Goal: Task Accomplishment & Management: Use online tool/utility

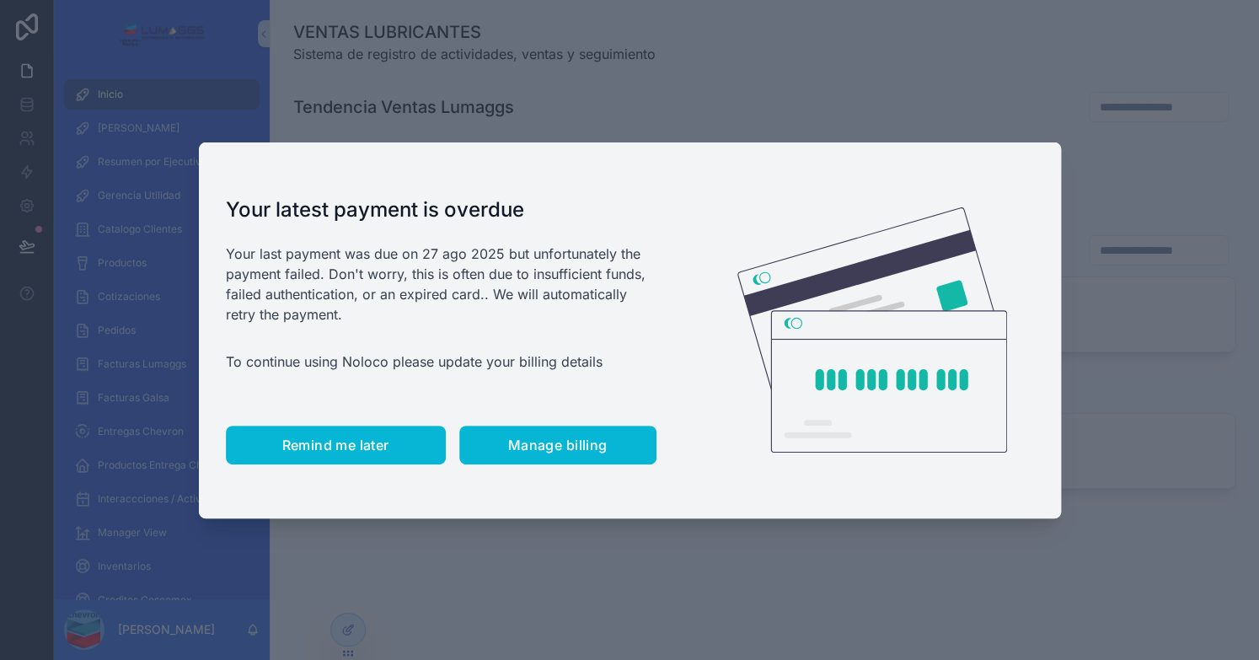
drag, startPoint x: 356, startPoint y: 431, endPoint x: 293, endPoint y: 441, distance: 63.0
click at [356, 431] on button "Remind me later" at bounding box center [336, 445] width 220 height 39
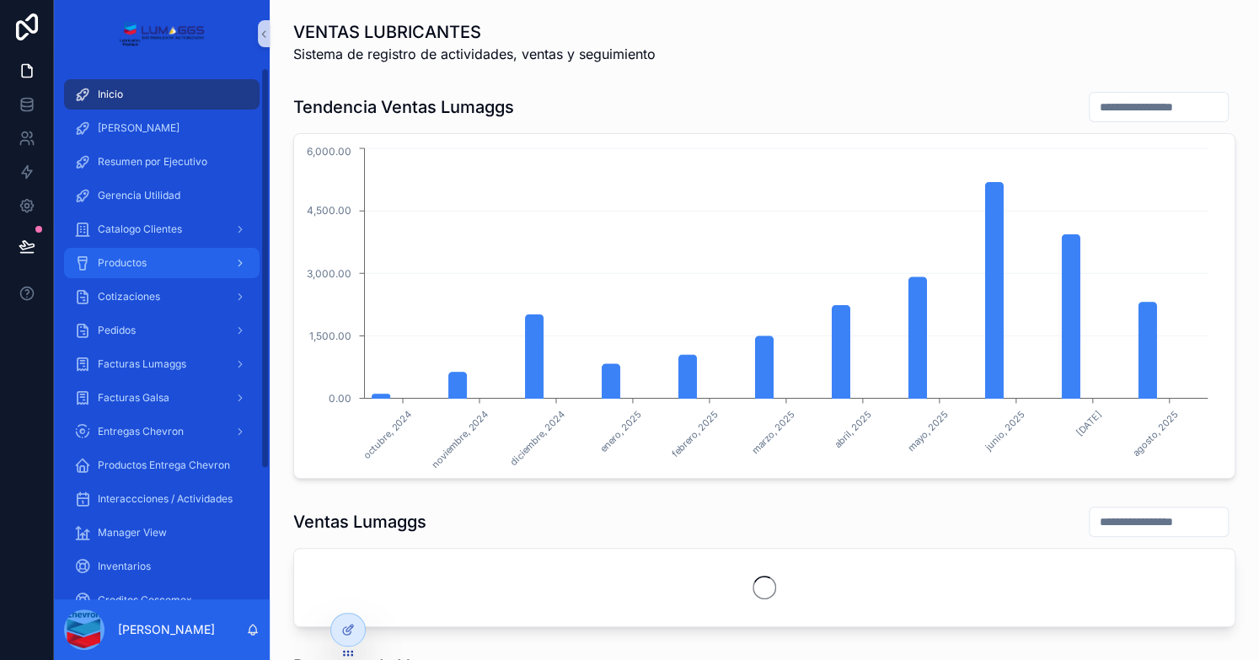
click at [158, 259] on div "Productos" at bounding box center [161, 262] width 175 height 27
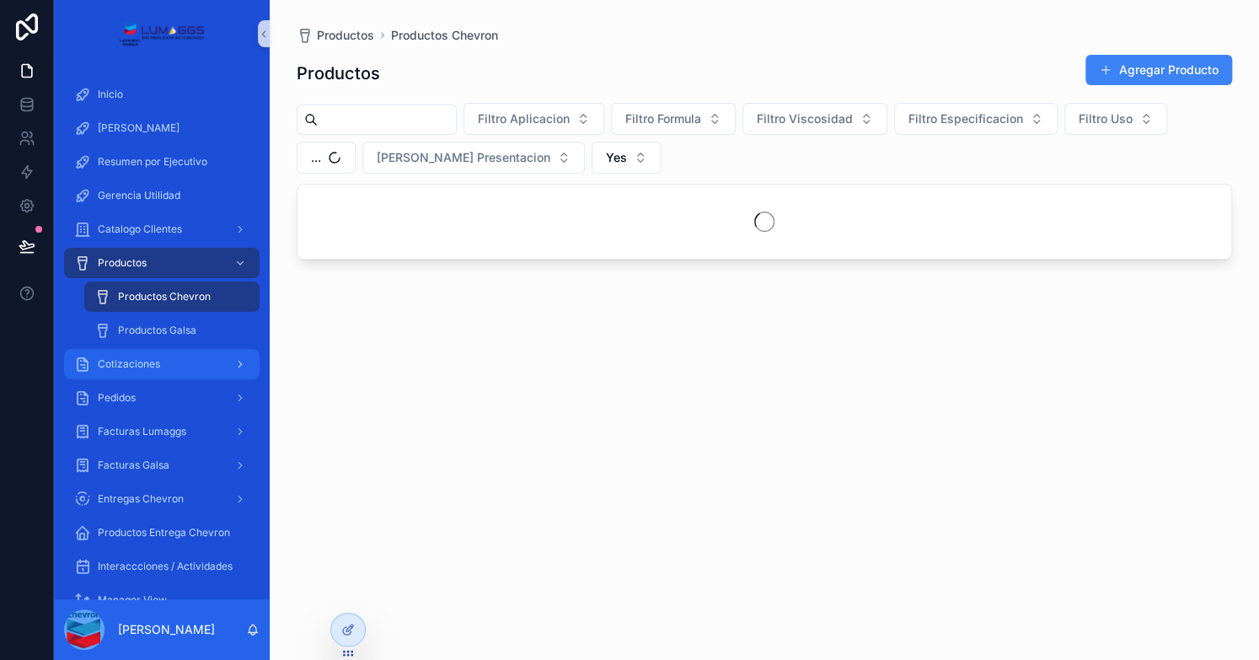
click at [160, 366] on div "Cotizaciones" at bounding box center [161, 364] width 175 height 27
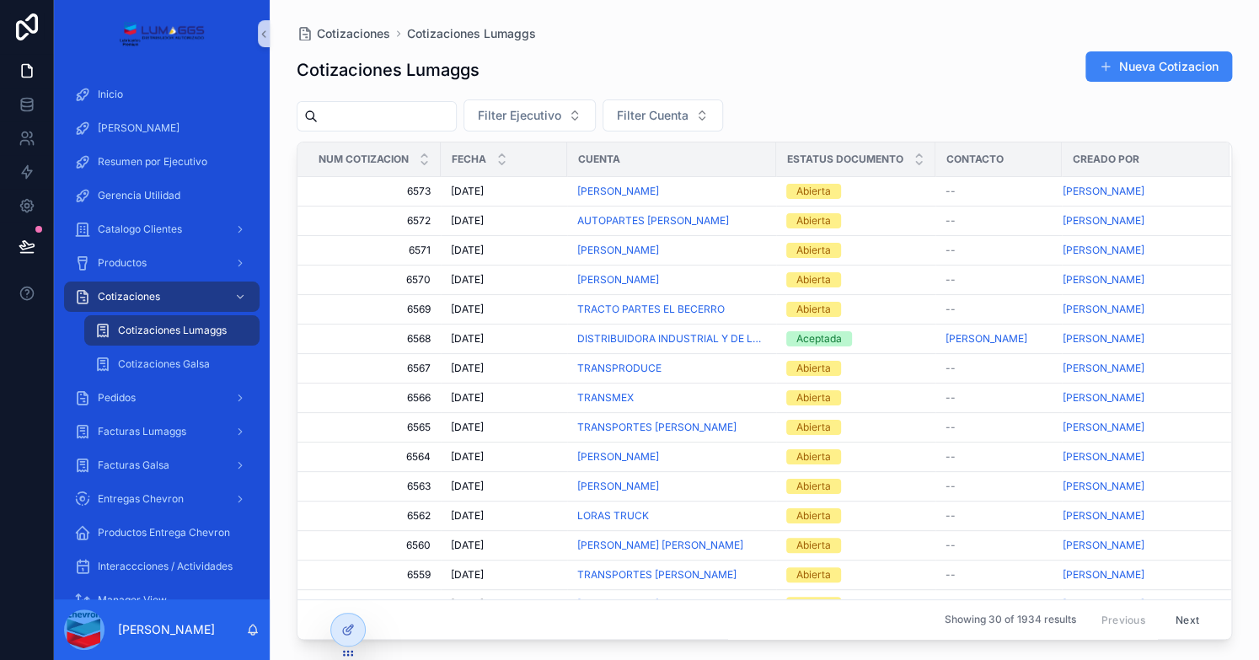
click at [196, 335] on span "Cotizaciones Lumaggs" at bounding box center [172, 330] width 109 height 13
click at [1138, 68] on button "Nueva Cotizacion" at bounding box center [1158, 66] width 147 height 30
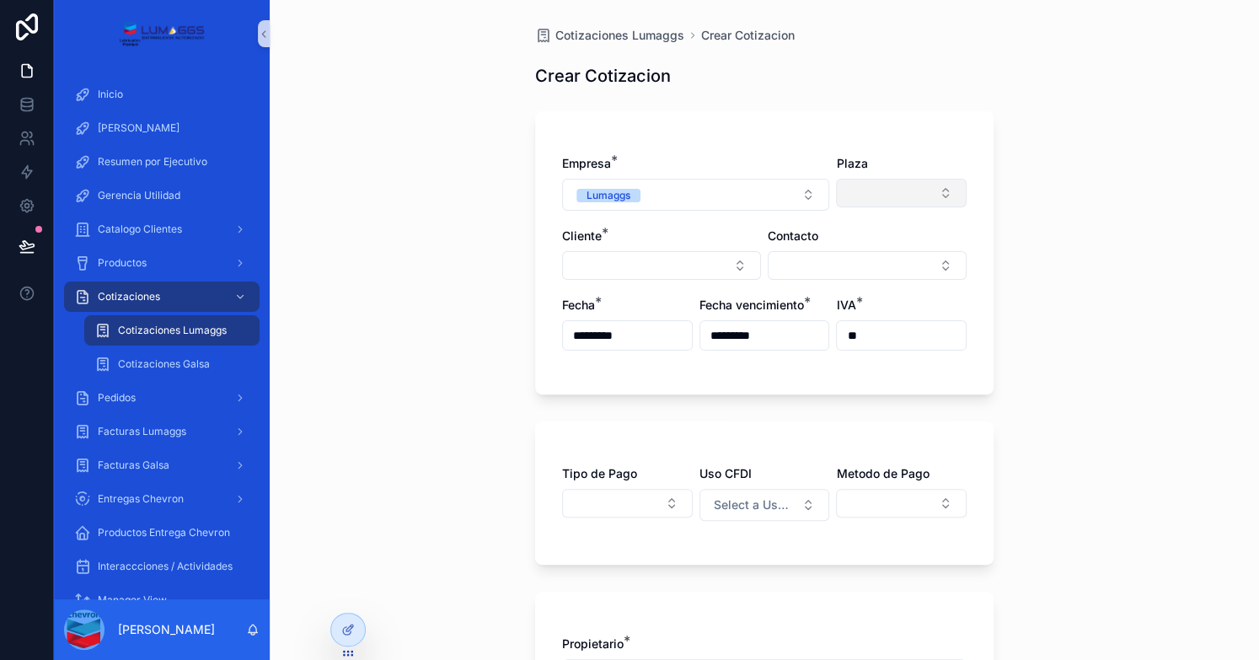
click at [917, 183] on button "Select Button" at bounding box center [901, 193] width 131 height 29
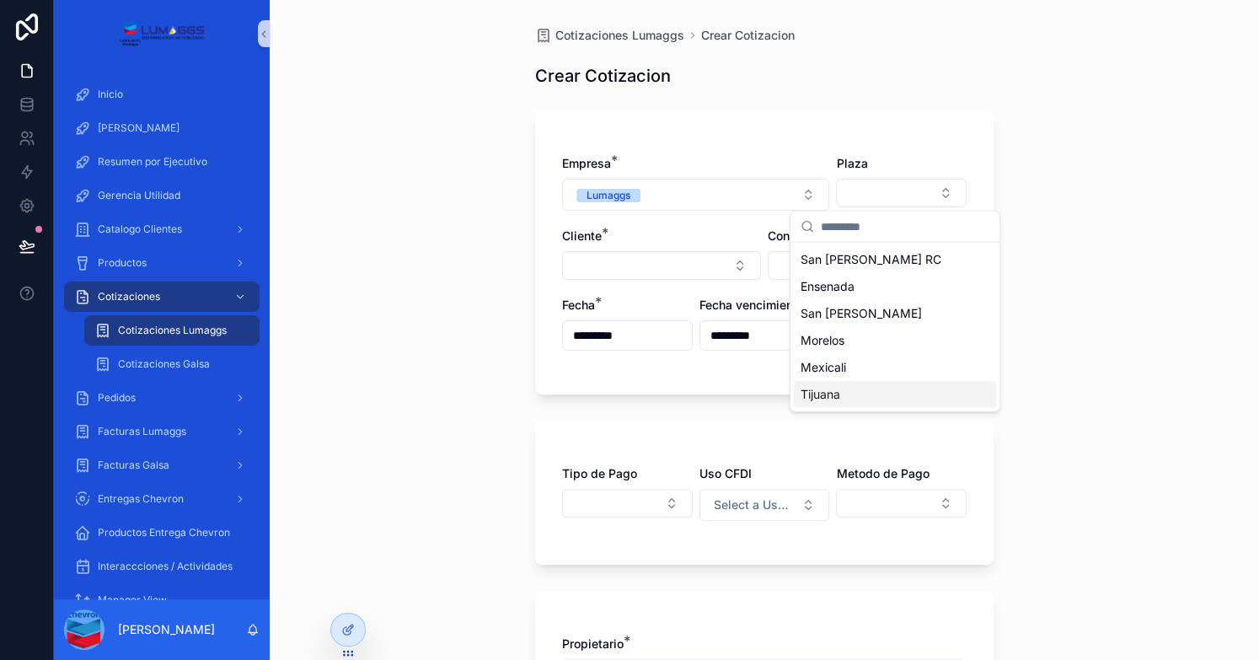
click at [836, 390] on span "Tijuana" at bounding box center [821, 394] width 40 height 17
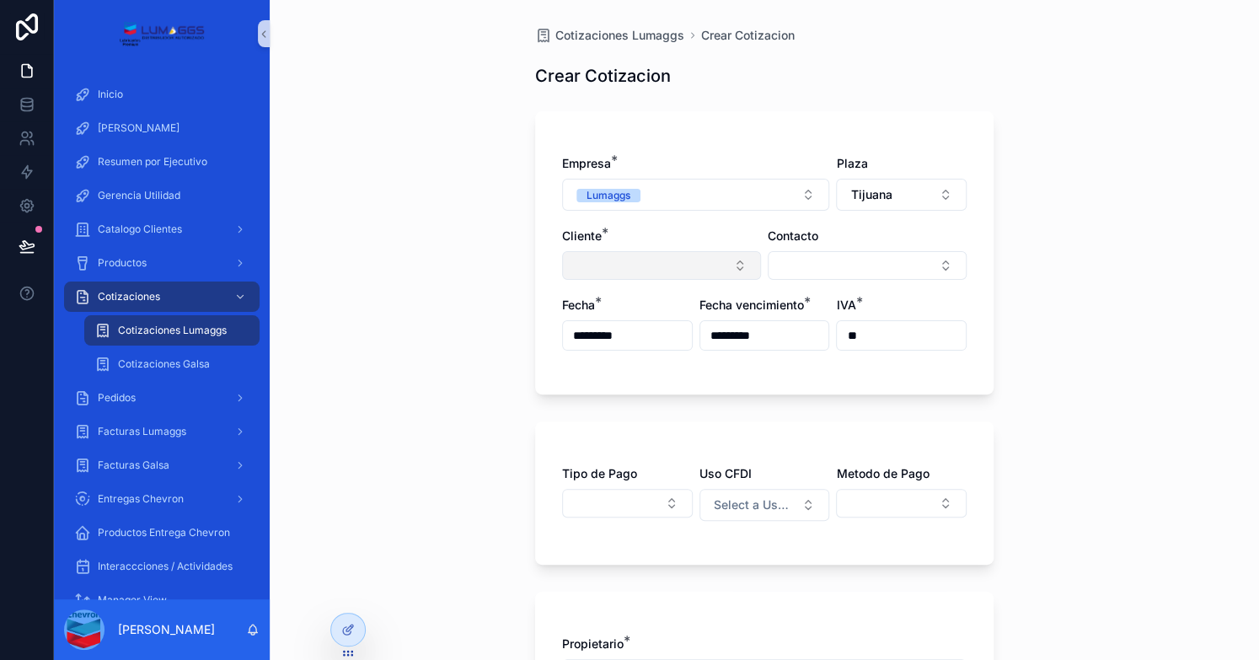
click at [632, 264] on button "Select Button" at bounding box center [661, 265] width 199 height 29
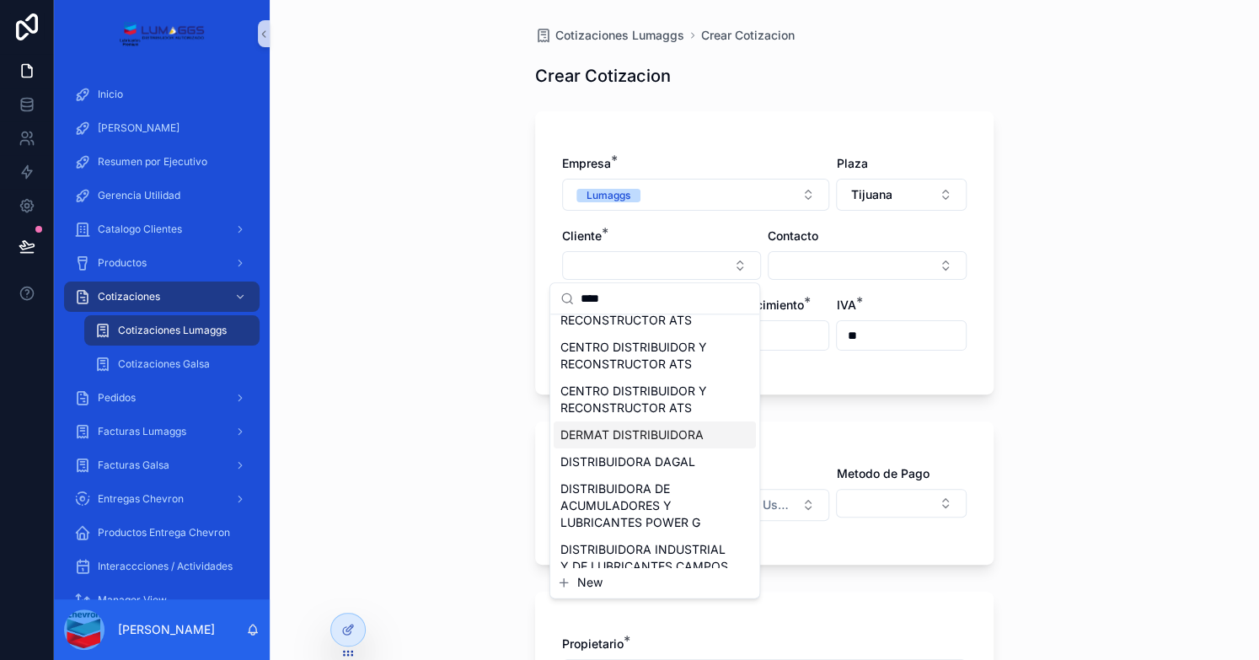
scroll to position [84, 0]
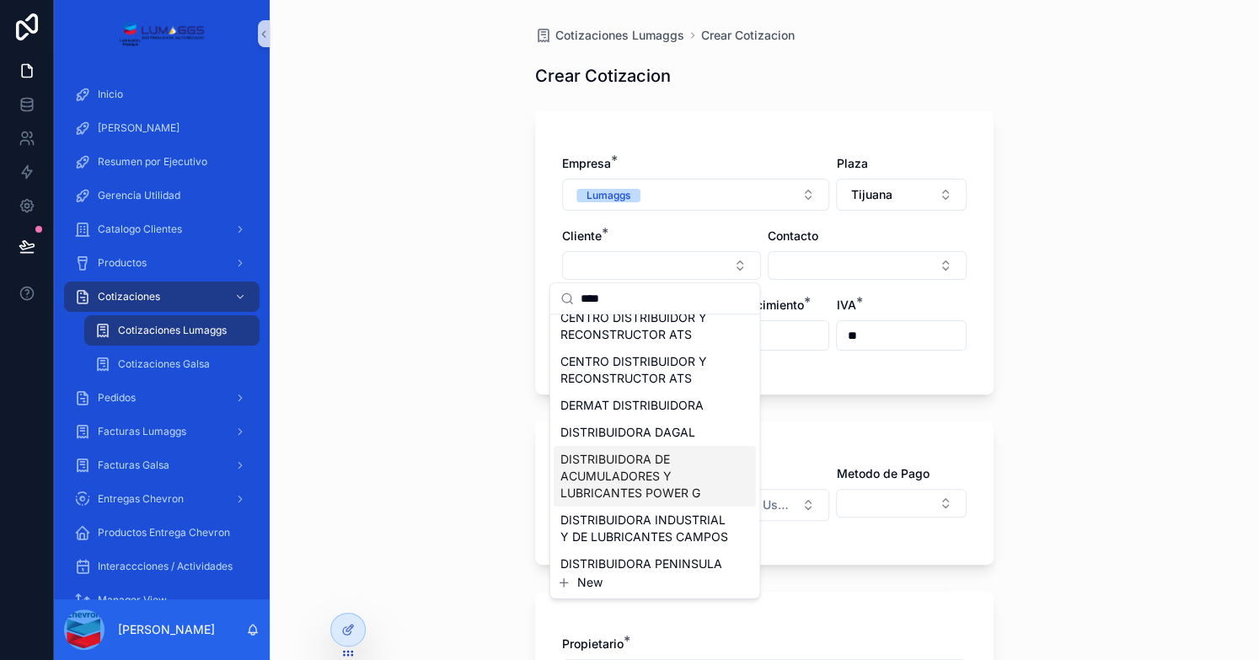
type input "****"
click at [657, 485] on span "DISTRIBUIDORA DE ACUMULADORES Y LUBRICANTES POWER G" at bounding box center [644, 476] width 169 height 51
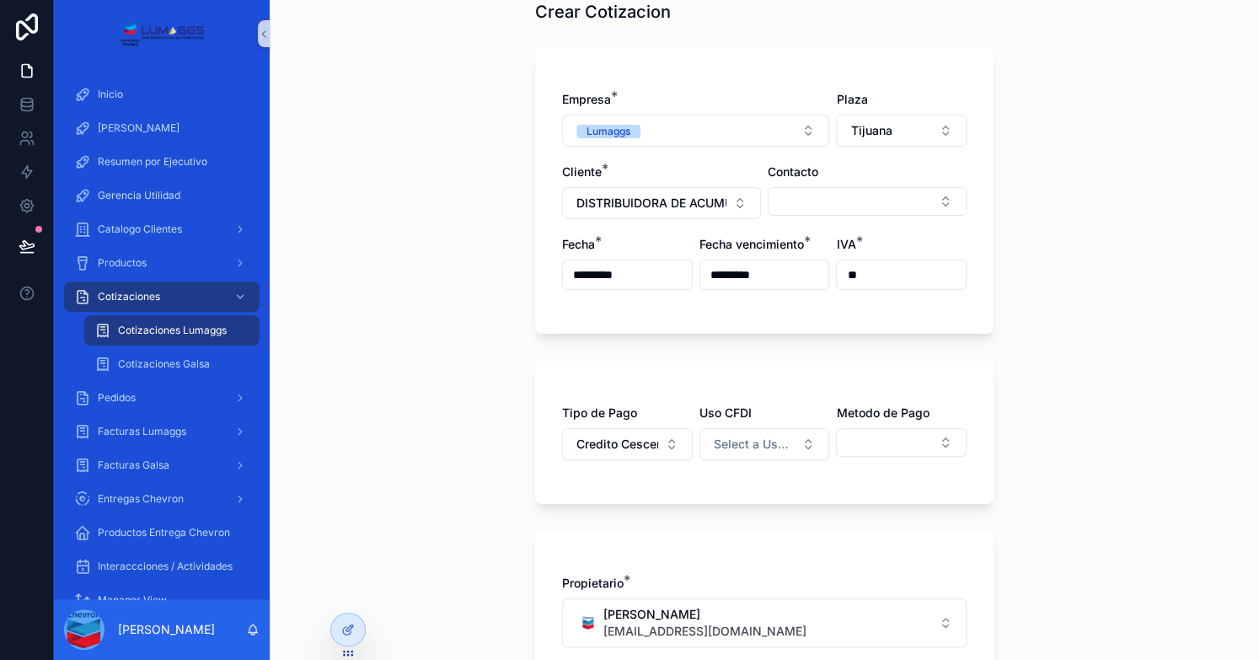
scroll to position [169, 0]
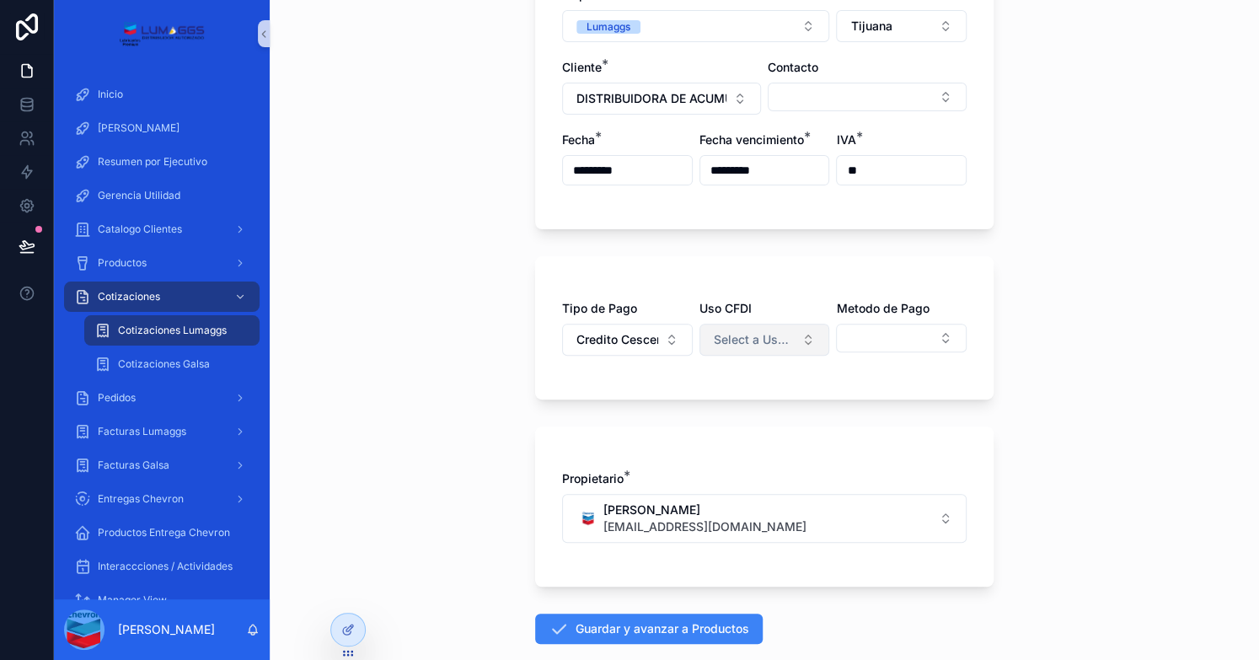
click at [748, 335] on span "Select a Uso CFDI" at bounding box center [755, 339] width 82 height 17
click at [742, 433] on div "Adquisicion de Mercancia" at bounding box center [734, 431] width 123 height 15
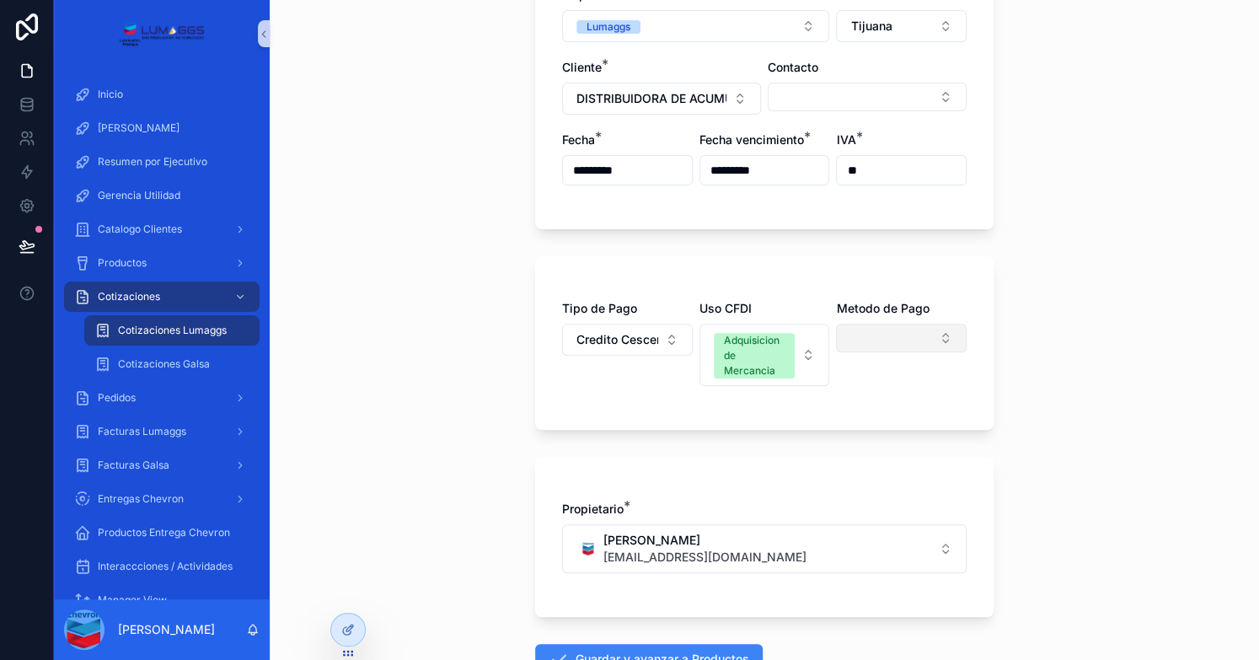
click at [867, 346] on button "Select Button" at bounding box center [901, 338] width 131 height 29
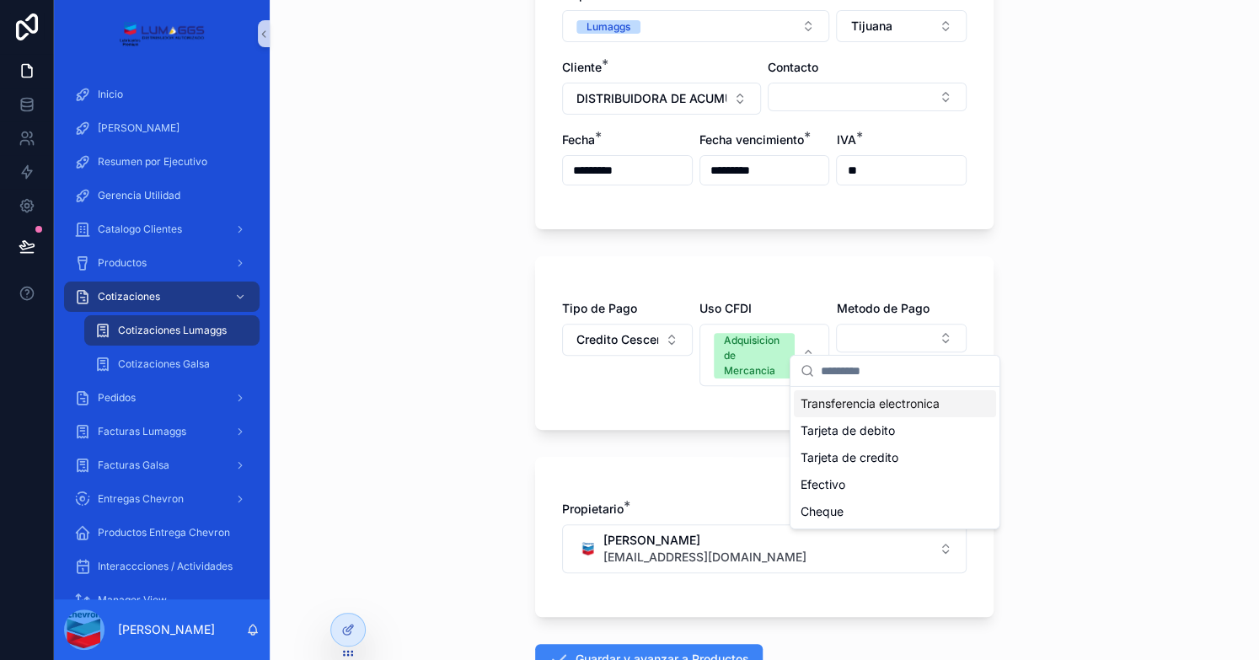
click at [1147, 218] on div "Cotizaciones Lumaggs Crear Cotizacion Crear Cotizacion Empresa * Lumaggs Plaza …" at bounding box center [764, 161] width 989 height 660
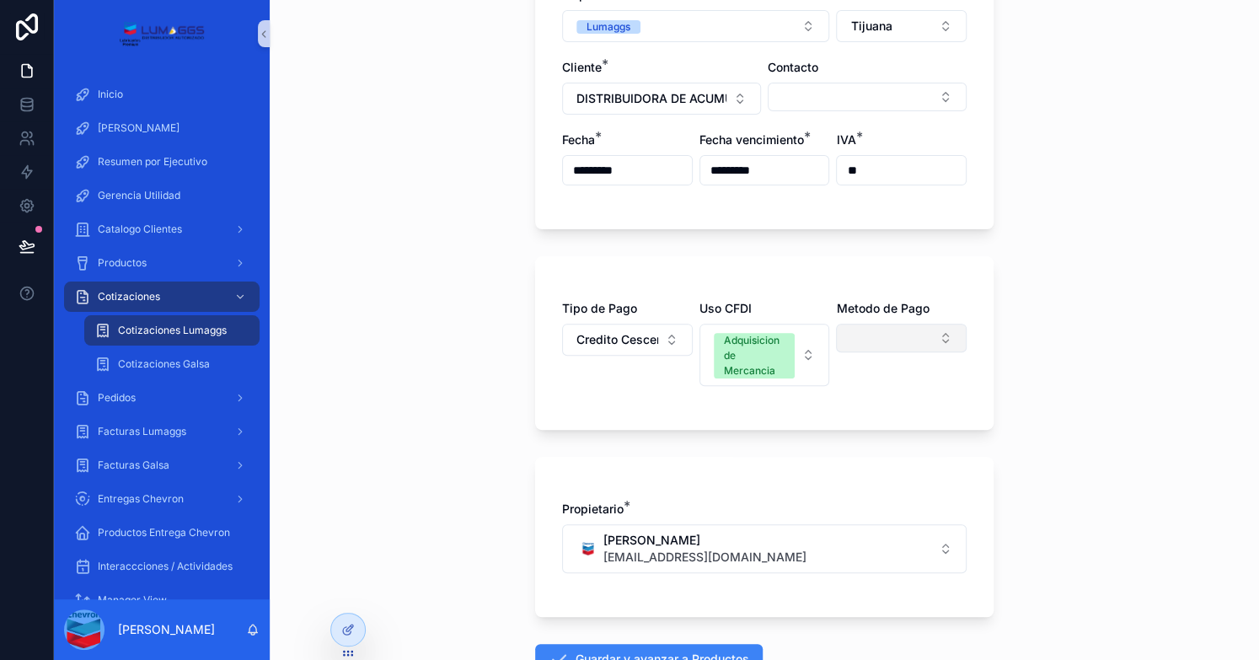
click at [868, 340] on button "Select Button" at bounding box center [901, 338] width 131 height 29
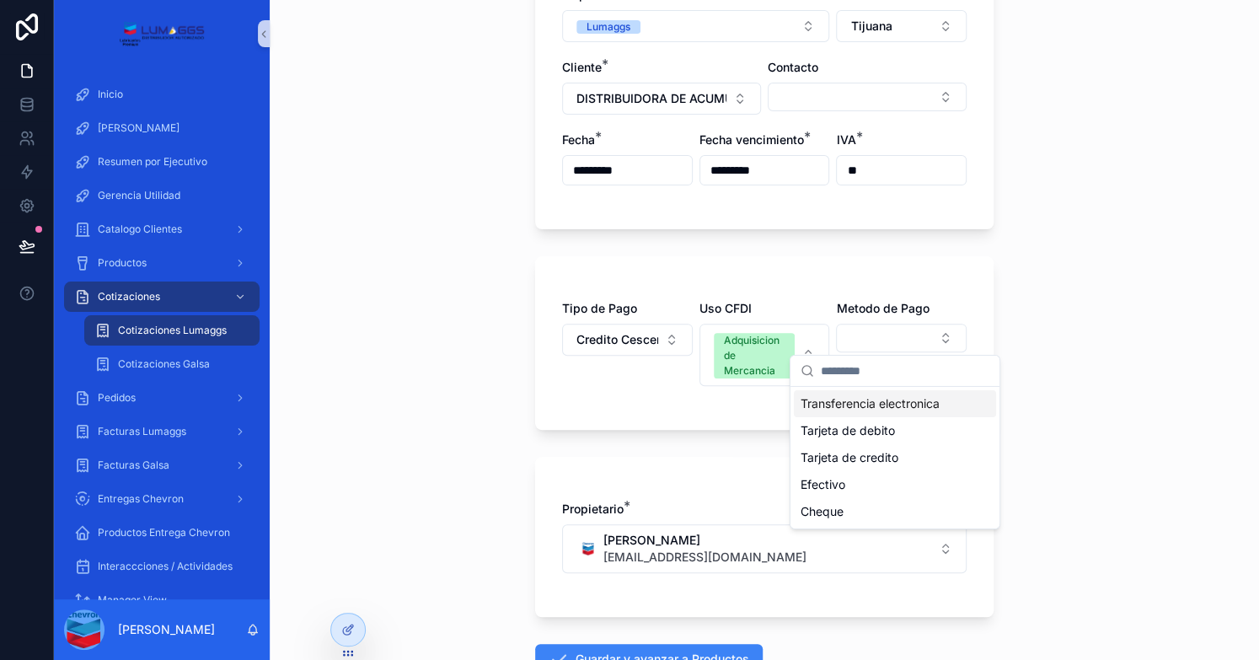
click at [860, 402] on span "Transferencia electronica" at bounding box center [870, 403] width 139 height 17
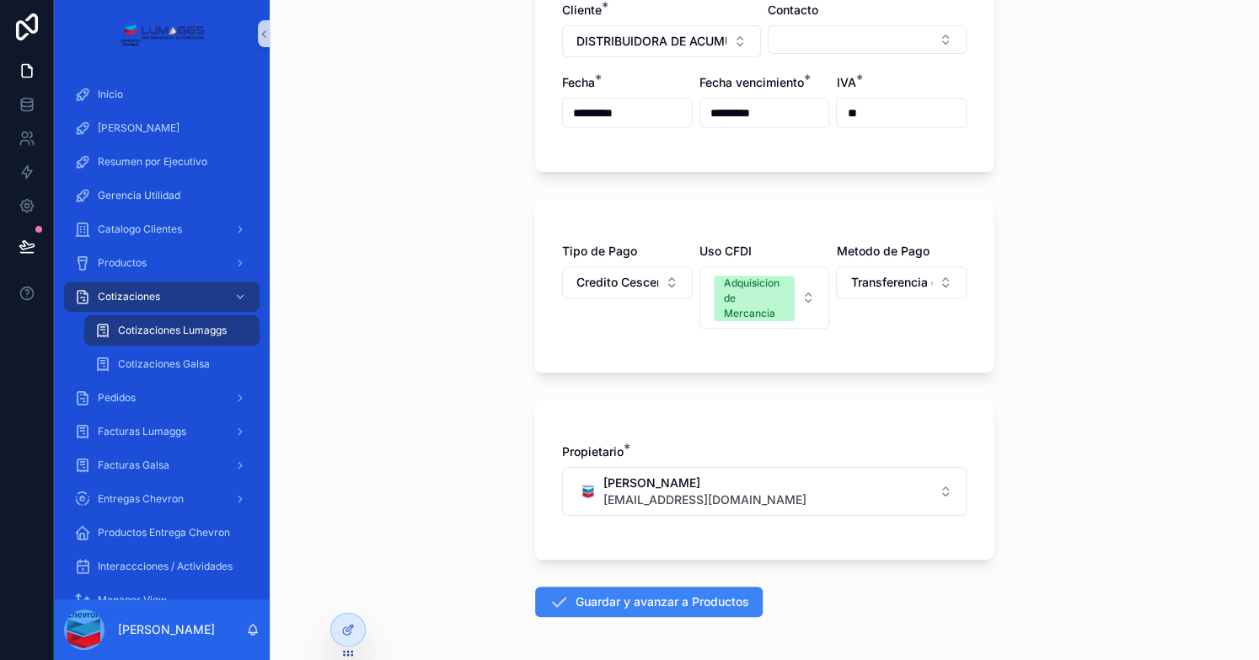
scroll to position [290, 0]
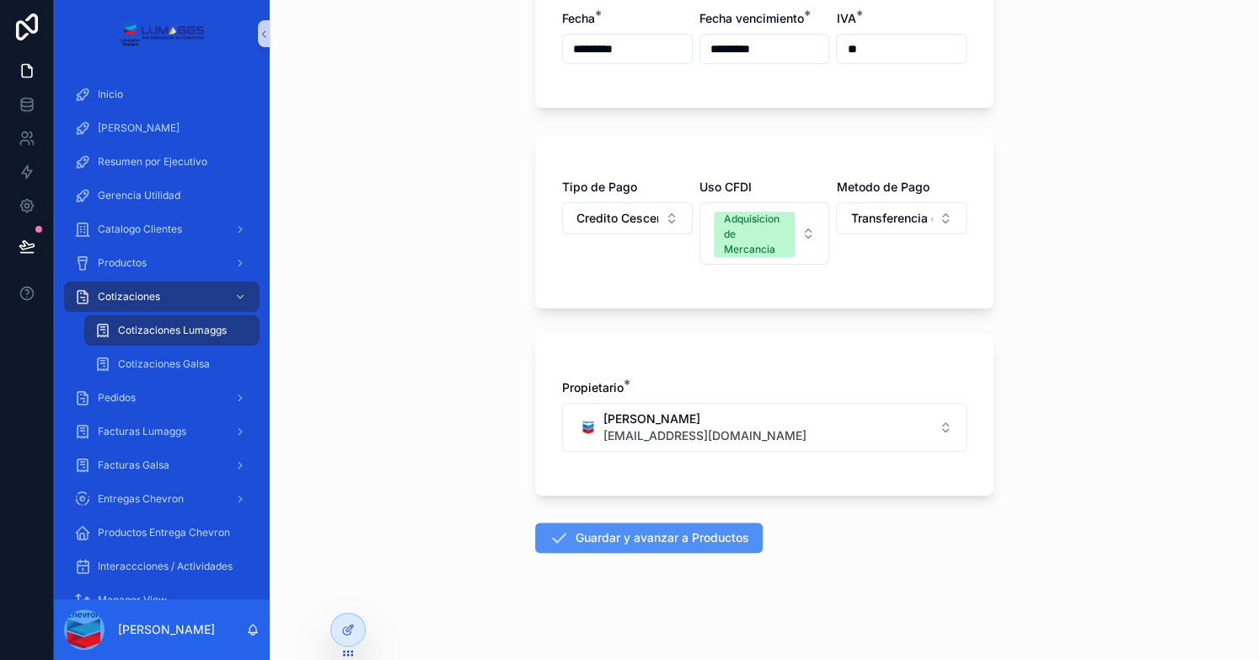
click at [665, 542] on button "Guardar y avanzar a Productos" at bounding box center [649, 537] width 228 height 30
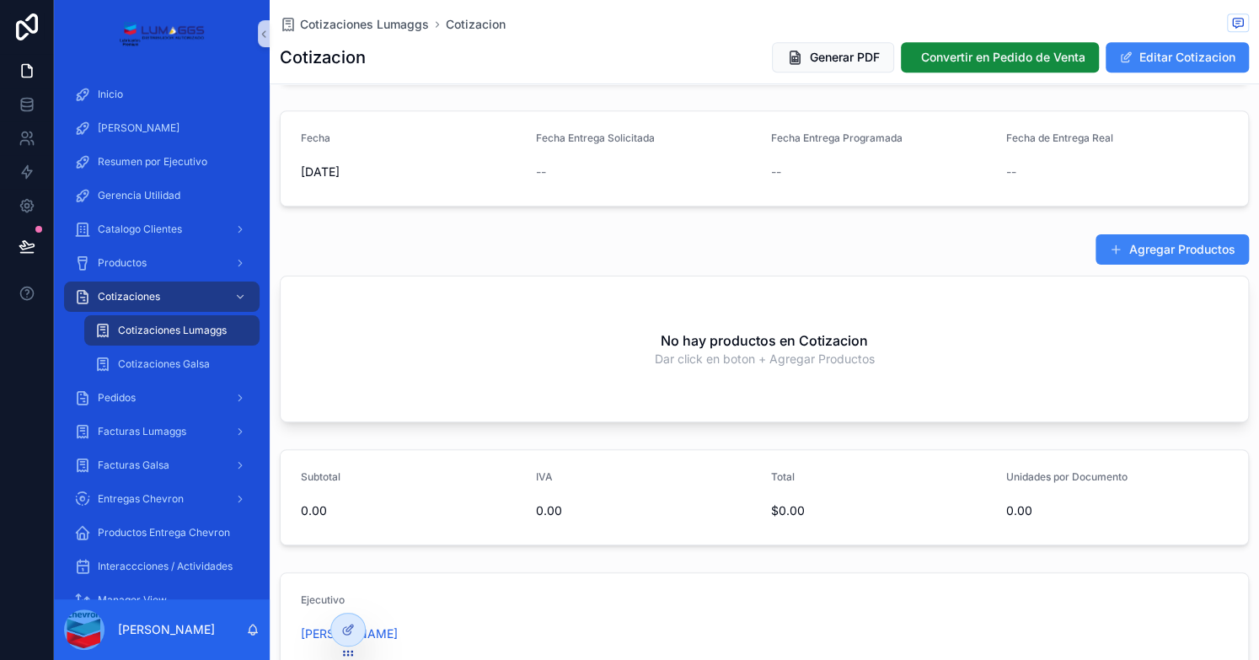
scroll to position [506, 0]
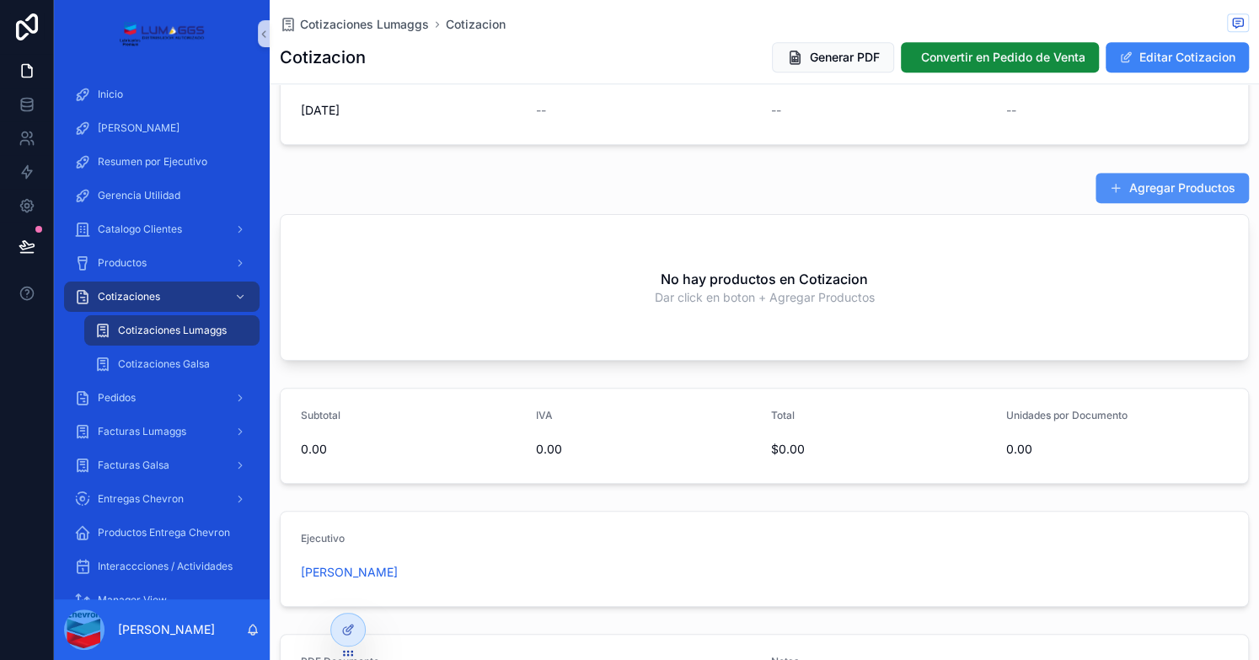
click at [1144, 182] on button "Agregar Productos" at bounding box center [1172, 188] width 153 height 30
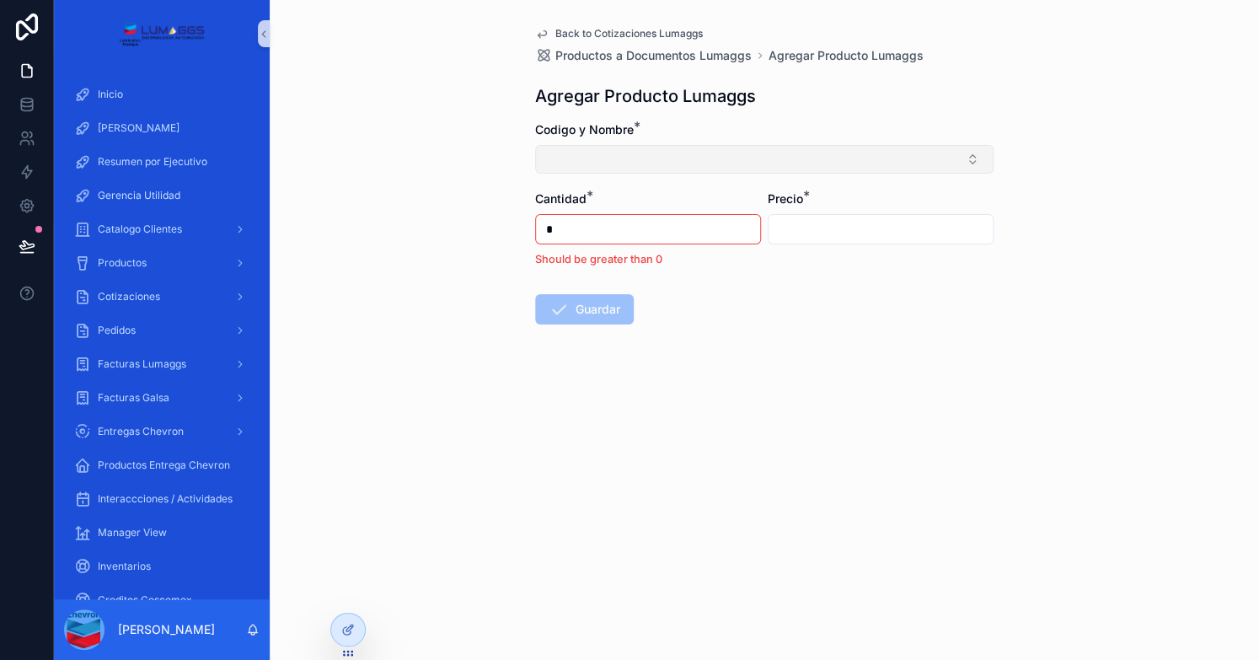
click at [587, 165] on button "Select Button" at bounding box center [764, 159] width 458 height 29
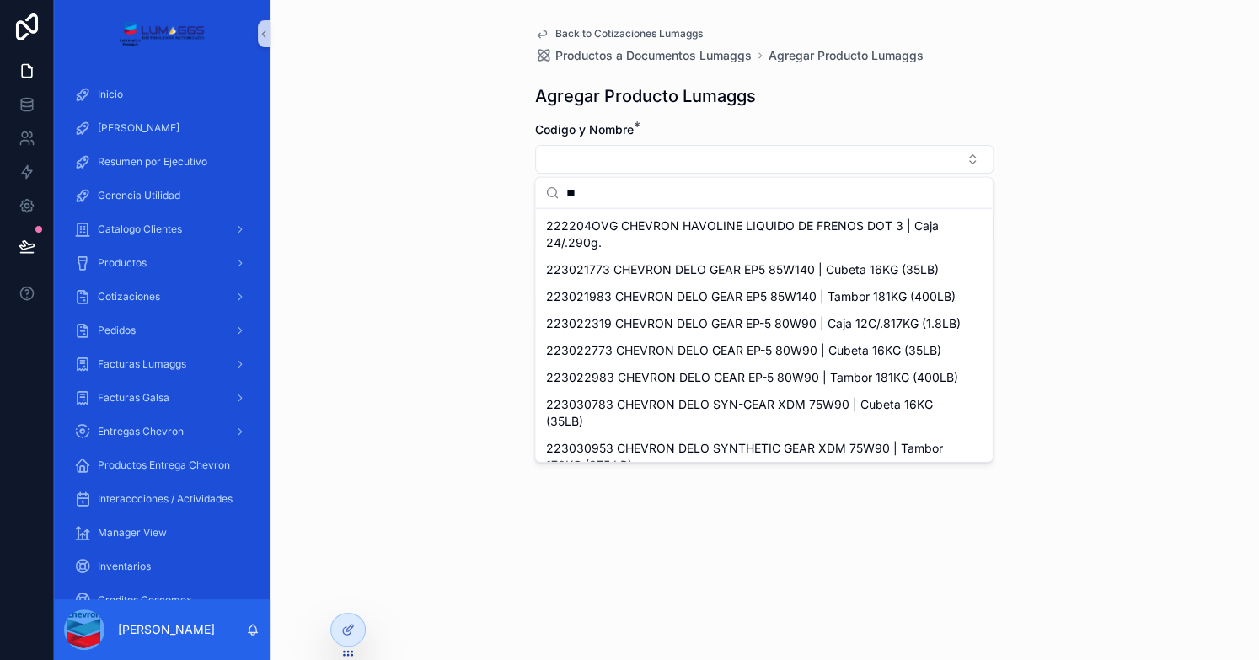
type input "*"
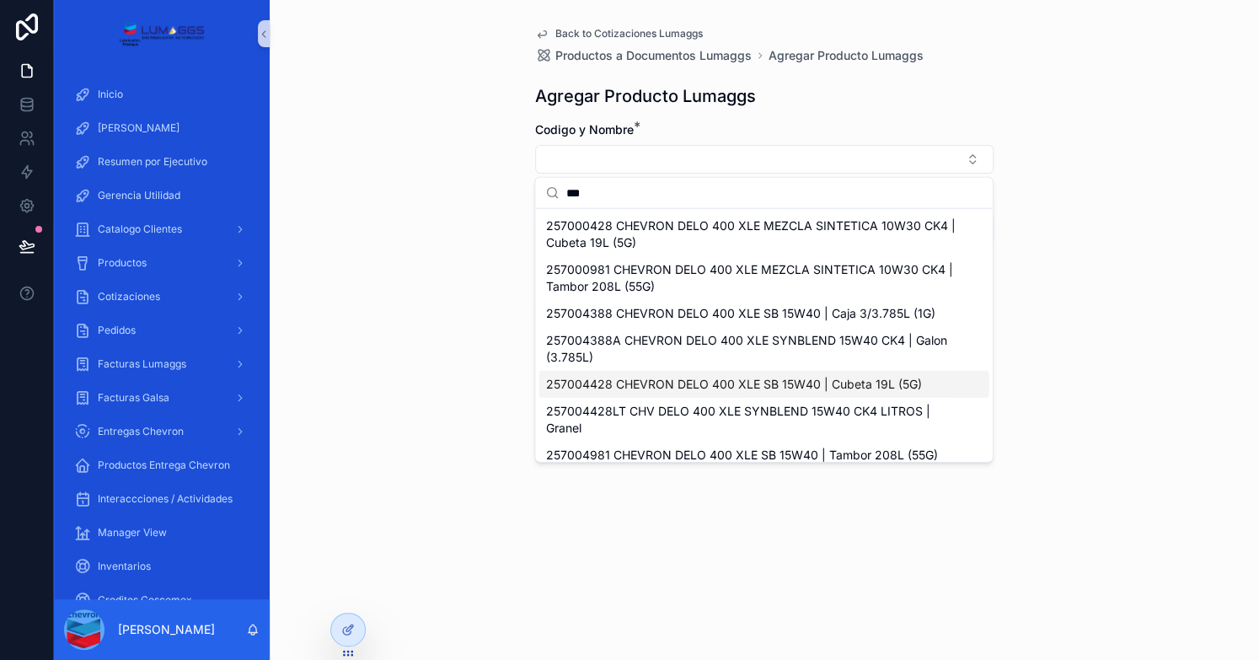
type input "***"
click at [738, 384] on span "257004428 CHEVRON DELO 400 XLE SB 15W40 | Cubeta 19L (5G)" at bounding box center [733, 384] width 376 height 17
type input "*********"
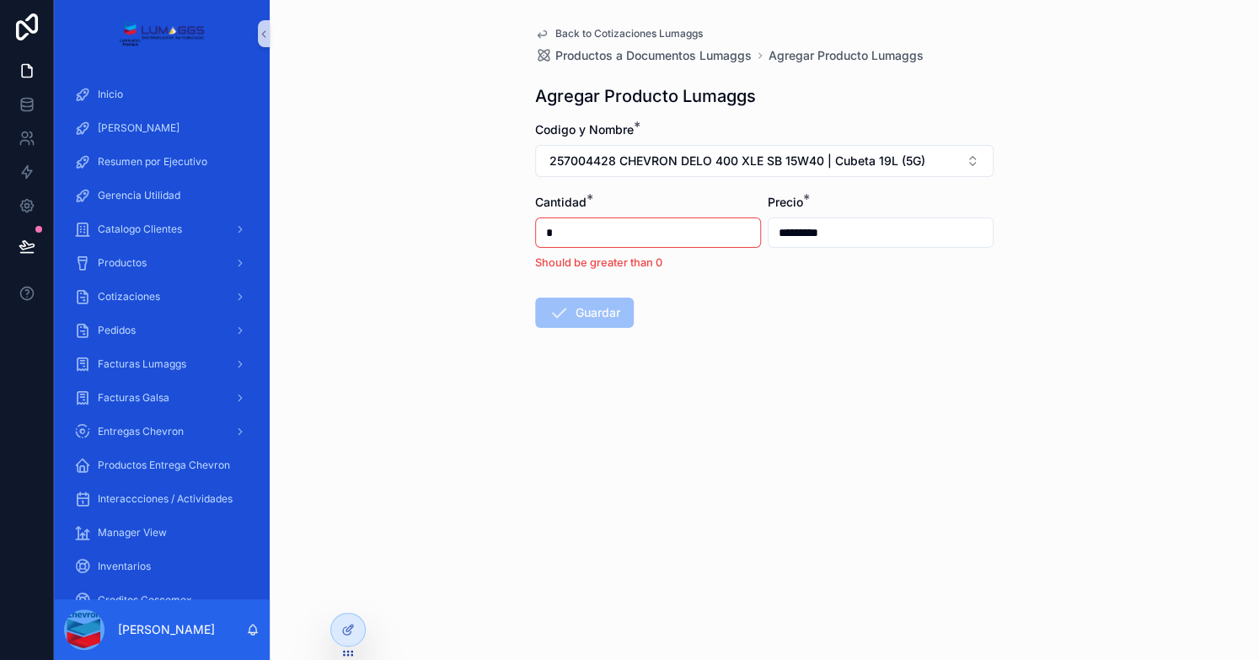
drag, startPoint x: 562, startPoint y: 228, endPoint x: 527, endPoint y: 222, distance: 35.9
click at [527, 222] on div "Back to Cotizaciones Lumaggs Productos a Documentos Lumaggs Agregar Producto Lu…" at bounding box center [764, 218] width 485 height 436
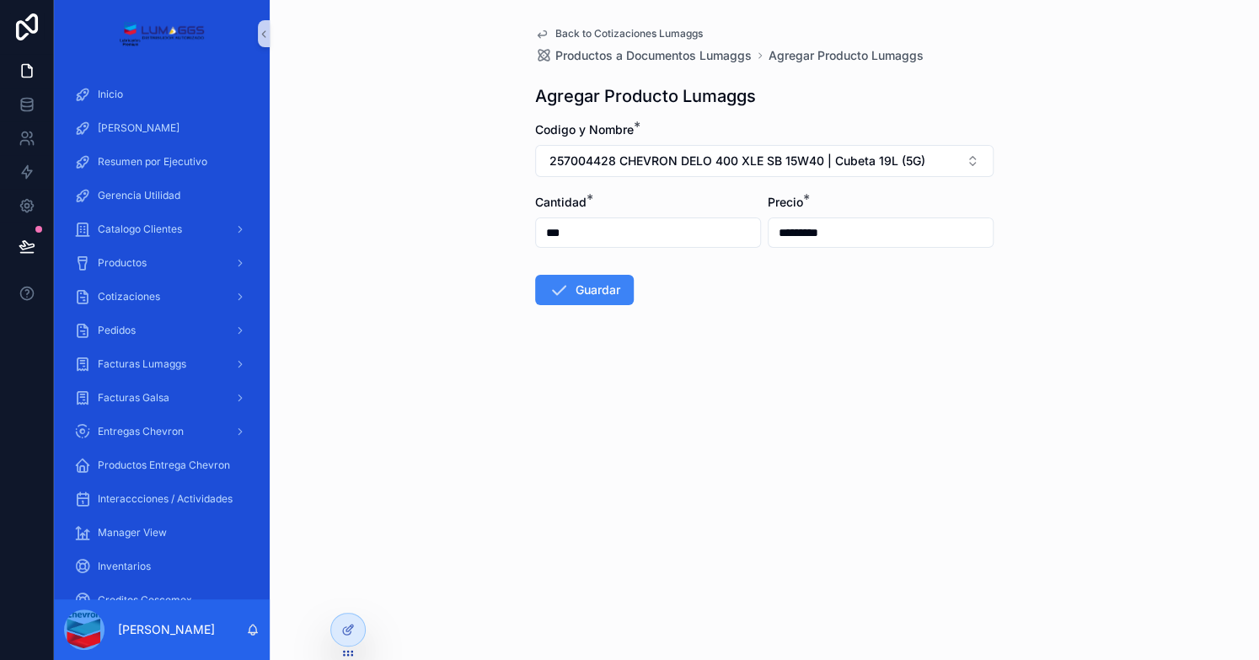
type input "***"
type input "*********"
click at [591, 294] on button "Guardar" at bounding box center [584, 290] width 99 height 30
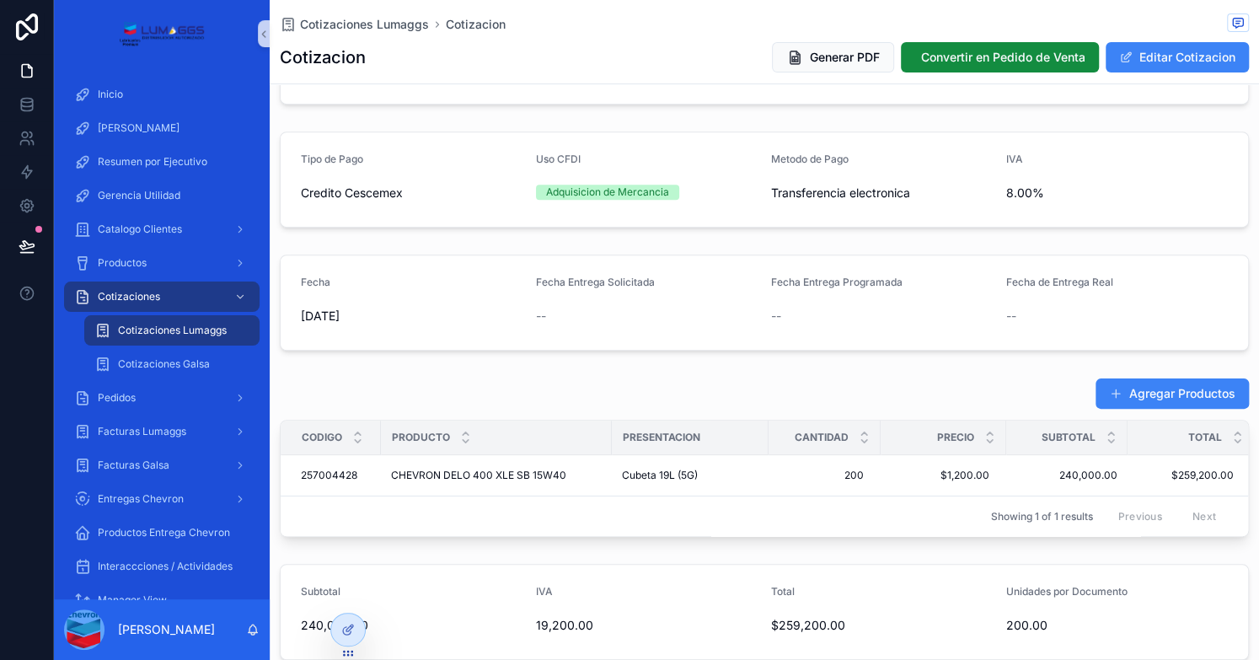
scroll to position [337, 0]
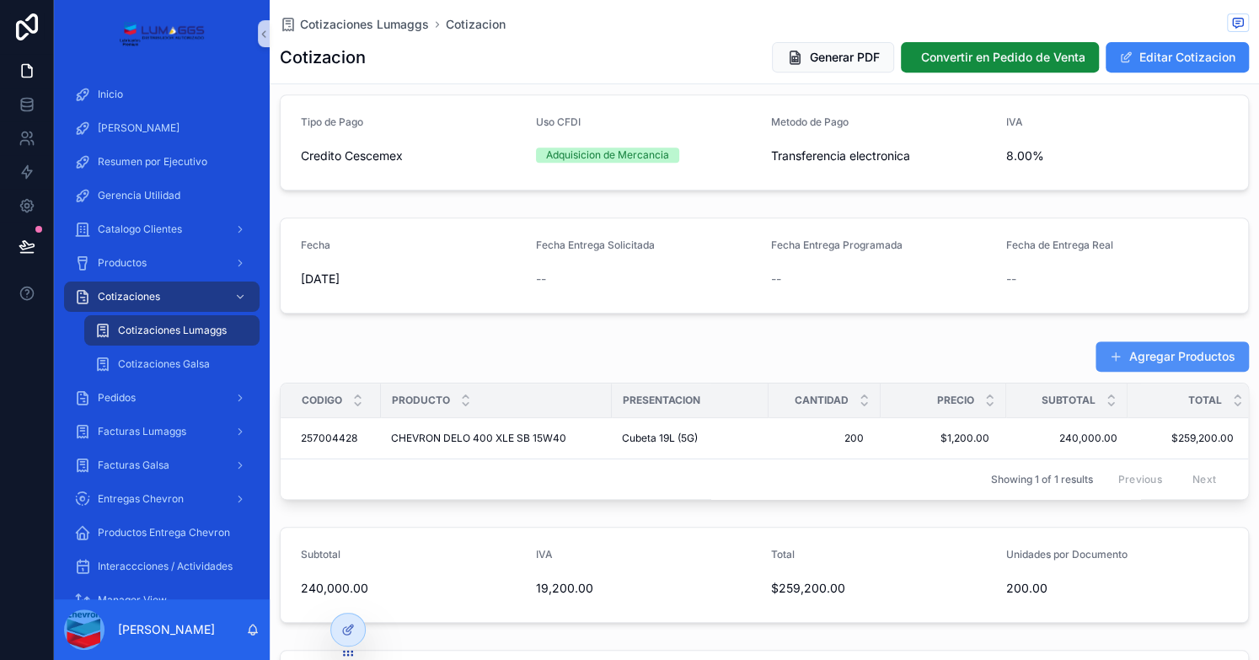
click at [1138, 356] on button "Agregar Productos" at bounding box center [1172, 356] width 153 height 30
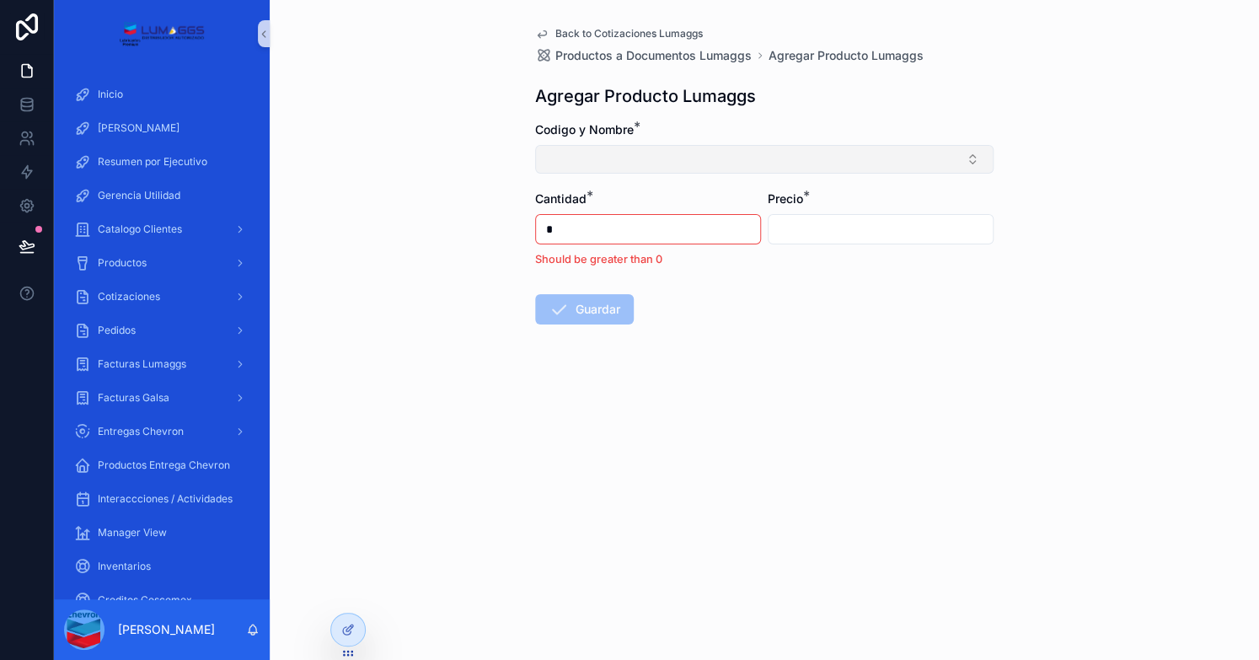
click at [558, 156] on button "Select Button" at bounding box center [764, 159] width 458 height 29
